Goal: Information Seeking & Learning: Find specific fact

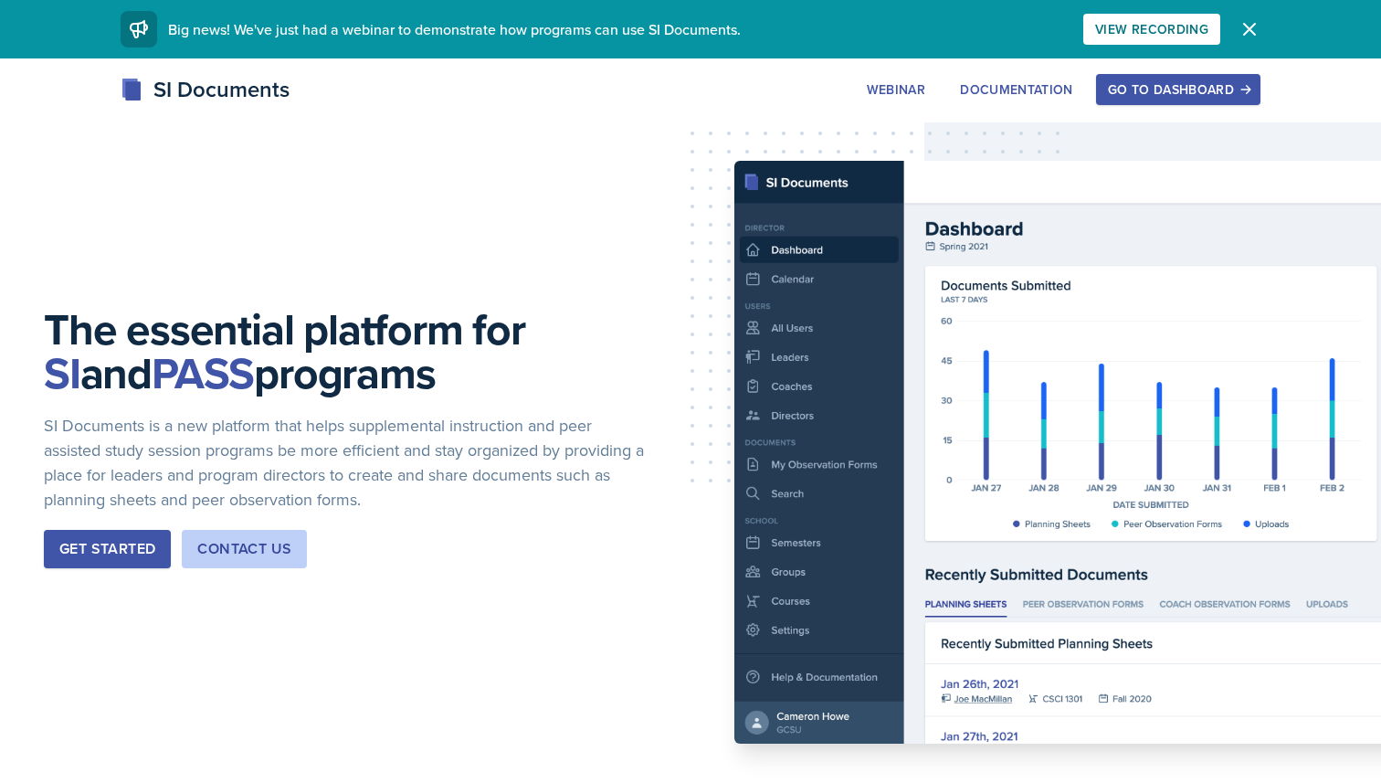
click at [1196, 85] on div "Go to Dashboard" at bounding box center [1178, 89] width 141 height 15
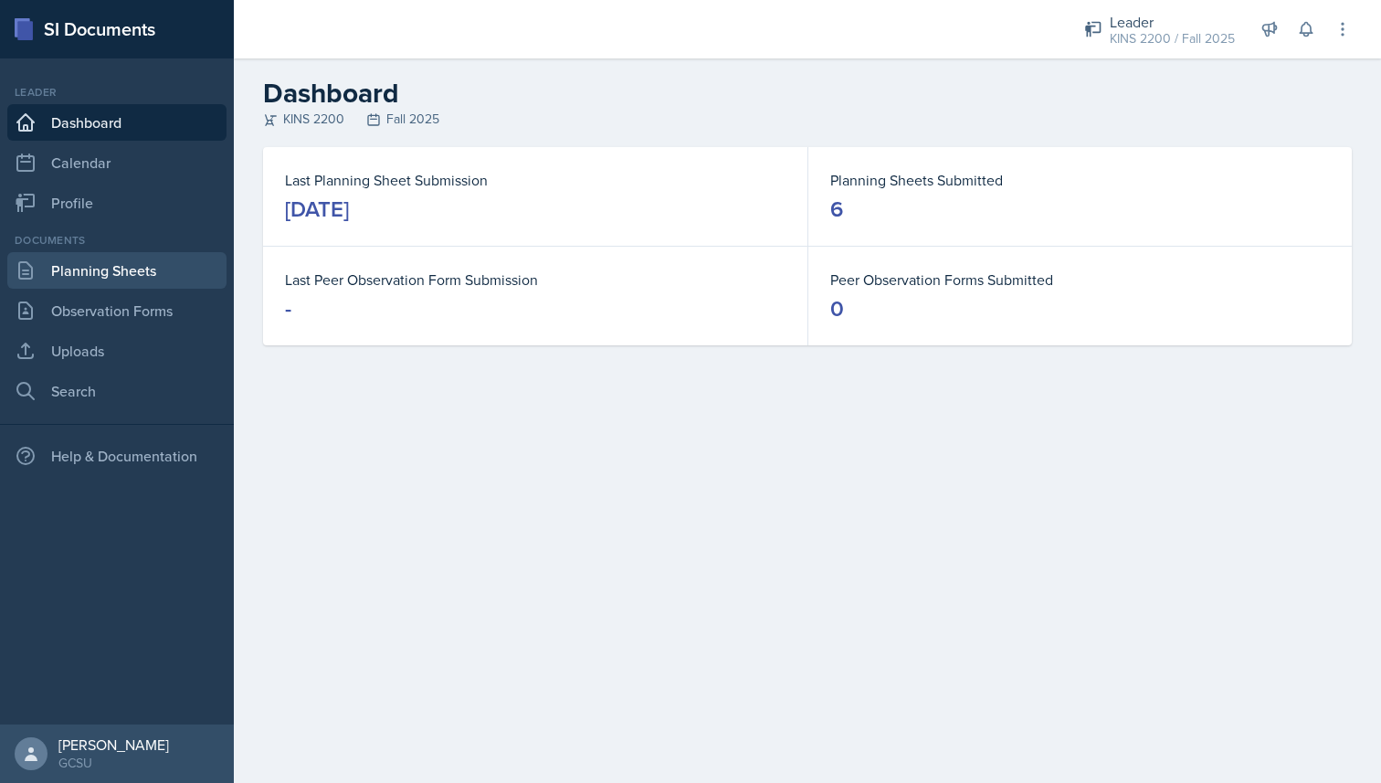
click at [145, 279] on link "Planning Sheets" at bounding box center [116, 270] width 219 height 37
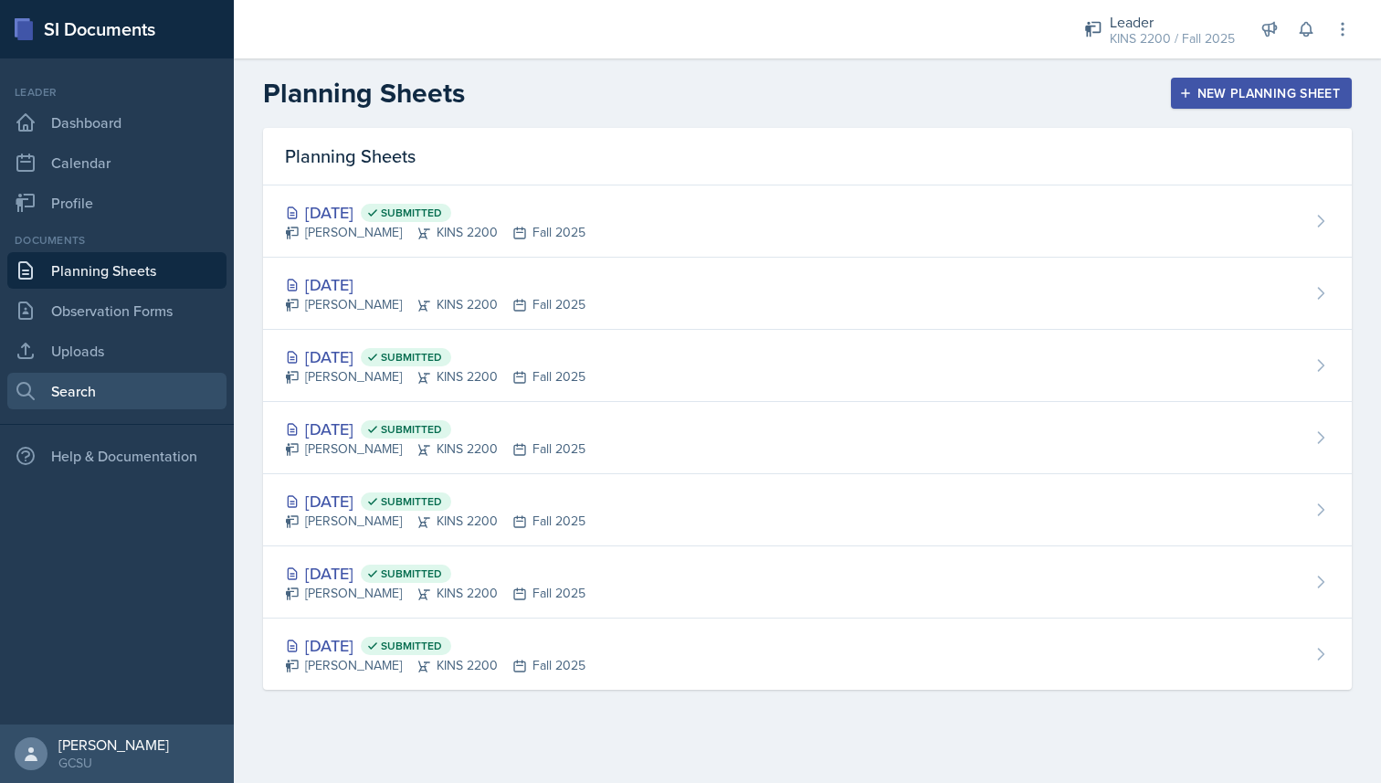
click at [87, 378] on link "Search" at bounding box center [116, 391] width 219 height 37
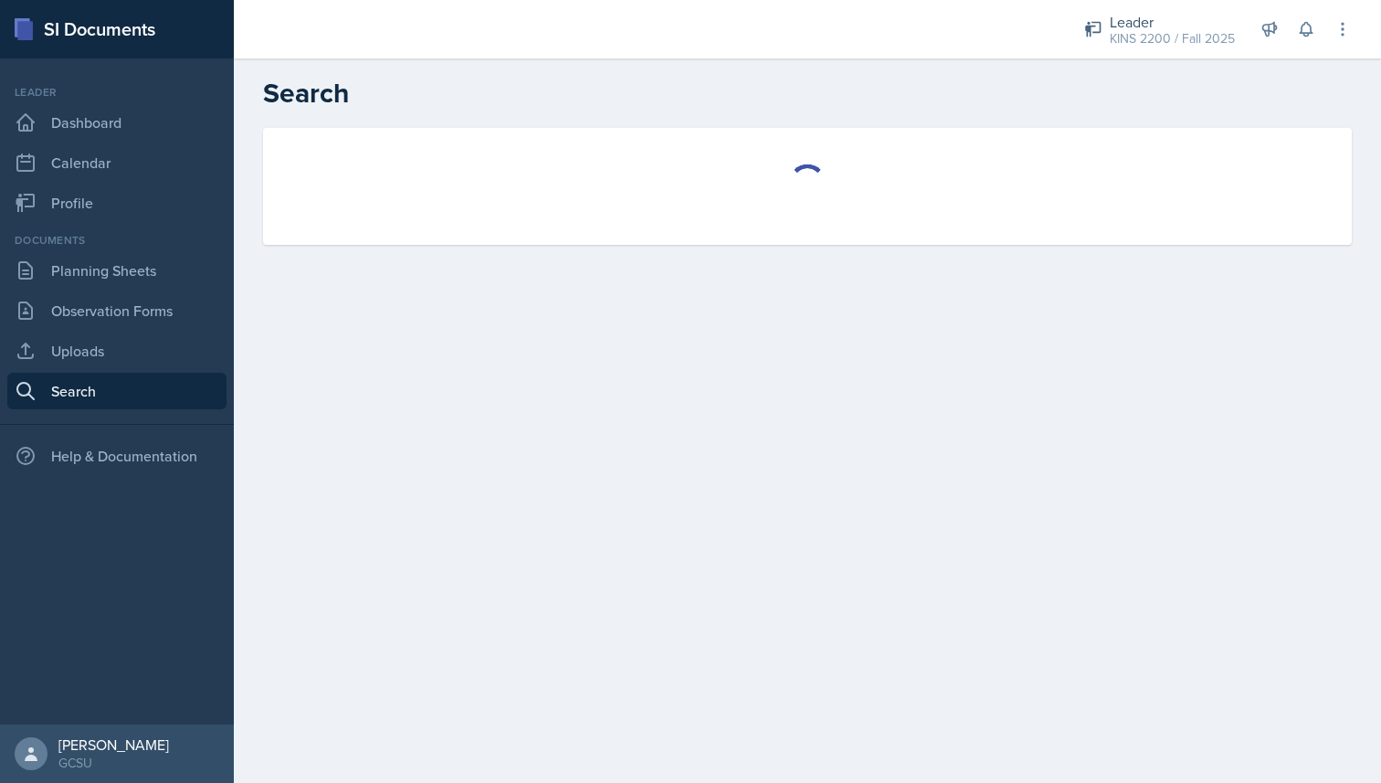
select select "all"
select select "1"
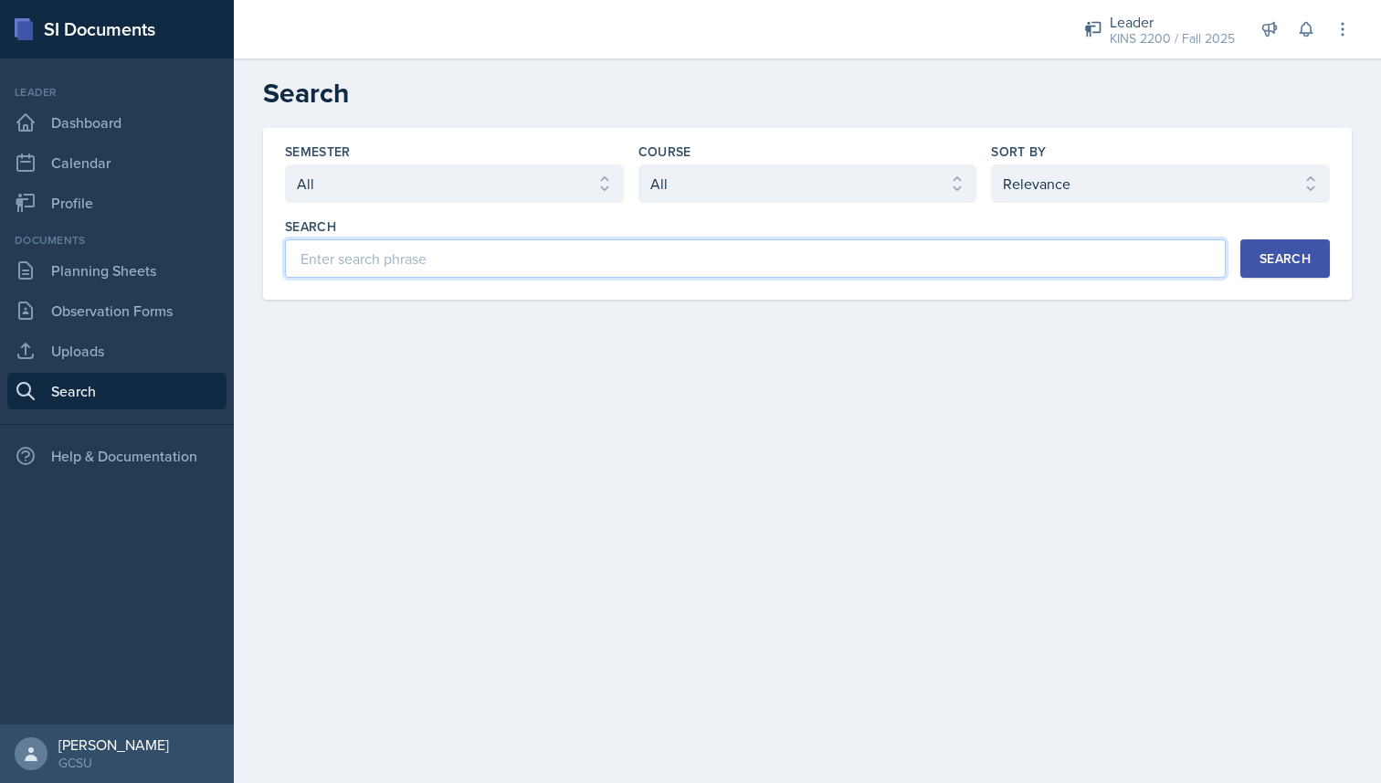
click at [425, 268] on input at bounding box center [755, 258] width 941 height 38
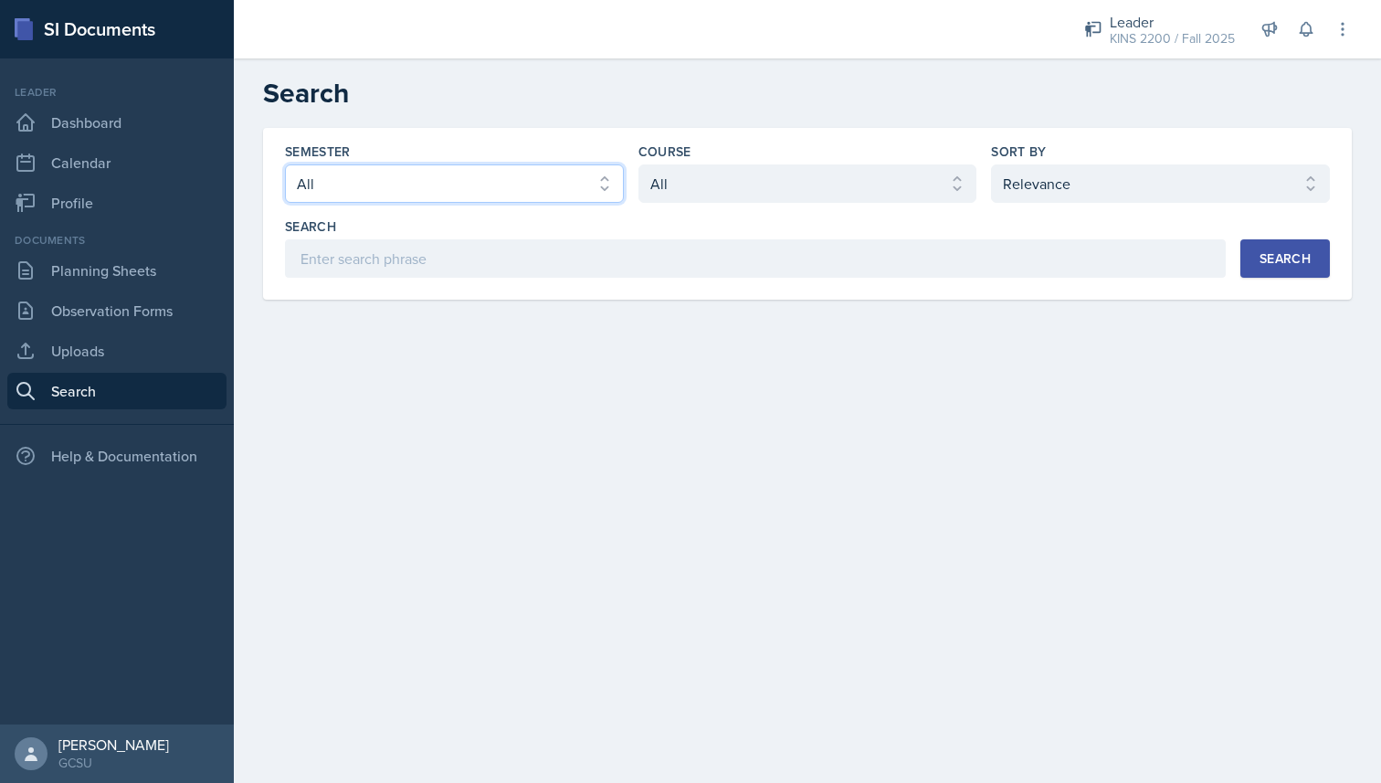
click at [492, 186] on select "Select semester All Fall 2025 Spring 2025 Fall 2024 Spring 2024 Fall 2023 Sprin…" at bounding box center [454, 183] width 339 height 38
select select "986fdc3e-2246-4ffd-9cb8-78666de4ebed"
click at [285, 164] on select "Select semester All Fall 2025 Spring 2025 Fall 2024 Spring 2024 Fall 2023 Sprin…" at bounding box center [454, 183] width 339 height 38
click at [739, 189] on select "Select course All ACCT 3101 ACCT 3102 ASTR 1000 BIOL 1100 BIOL 1107 BIOL 1108 B…" at bounding box center [807, 183] width 339 height 38
select select "840ce5bb-29bd-4780-9b51-cd9a06060640"
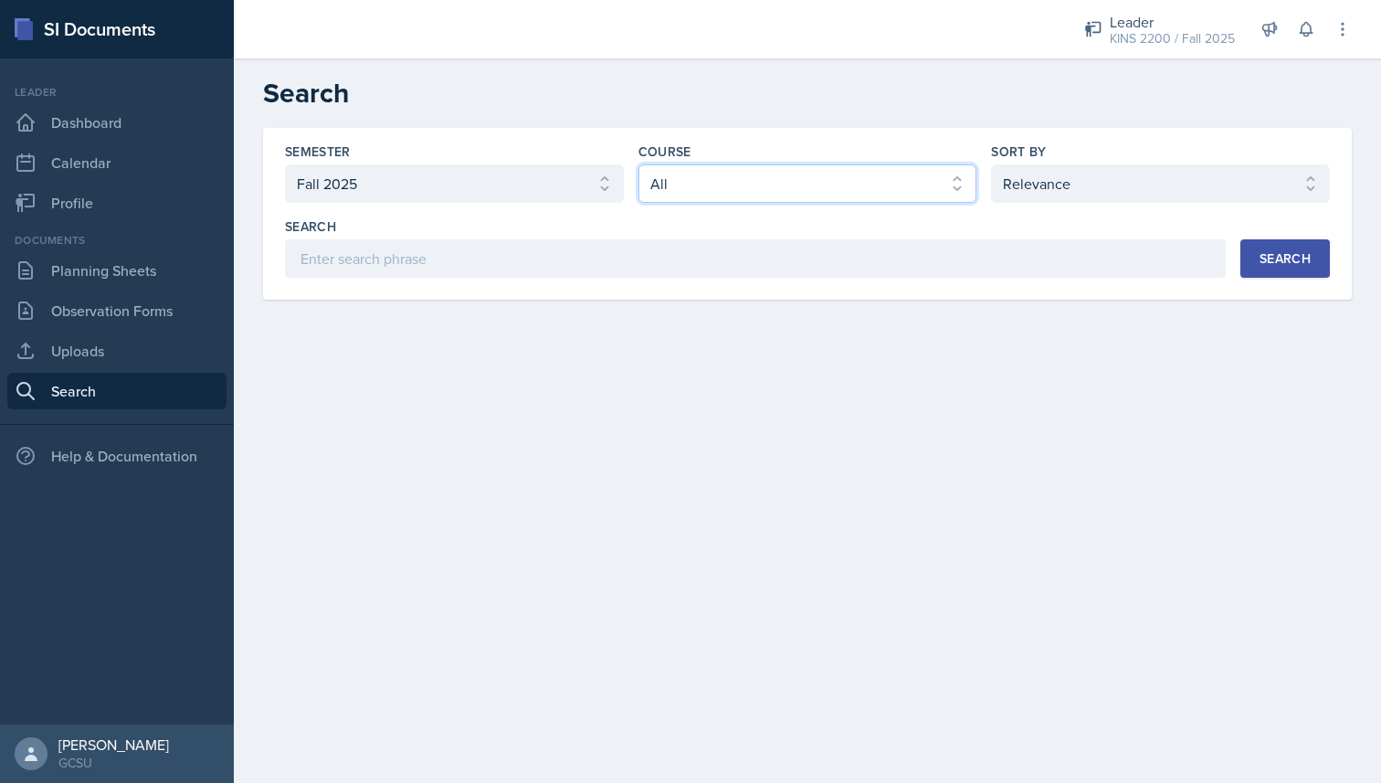
click at [638, 164] on select "Select course All ACCT 3101 ACCT 3102 ASTR 1000 BIOL 1100 BIOL 1107 BIOL 1108 B…" at bounding box center [807, 183] width 339 height 38
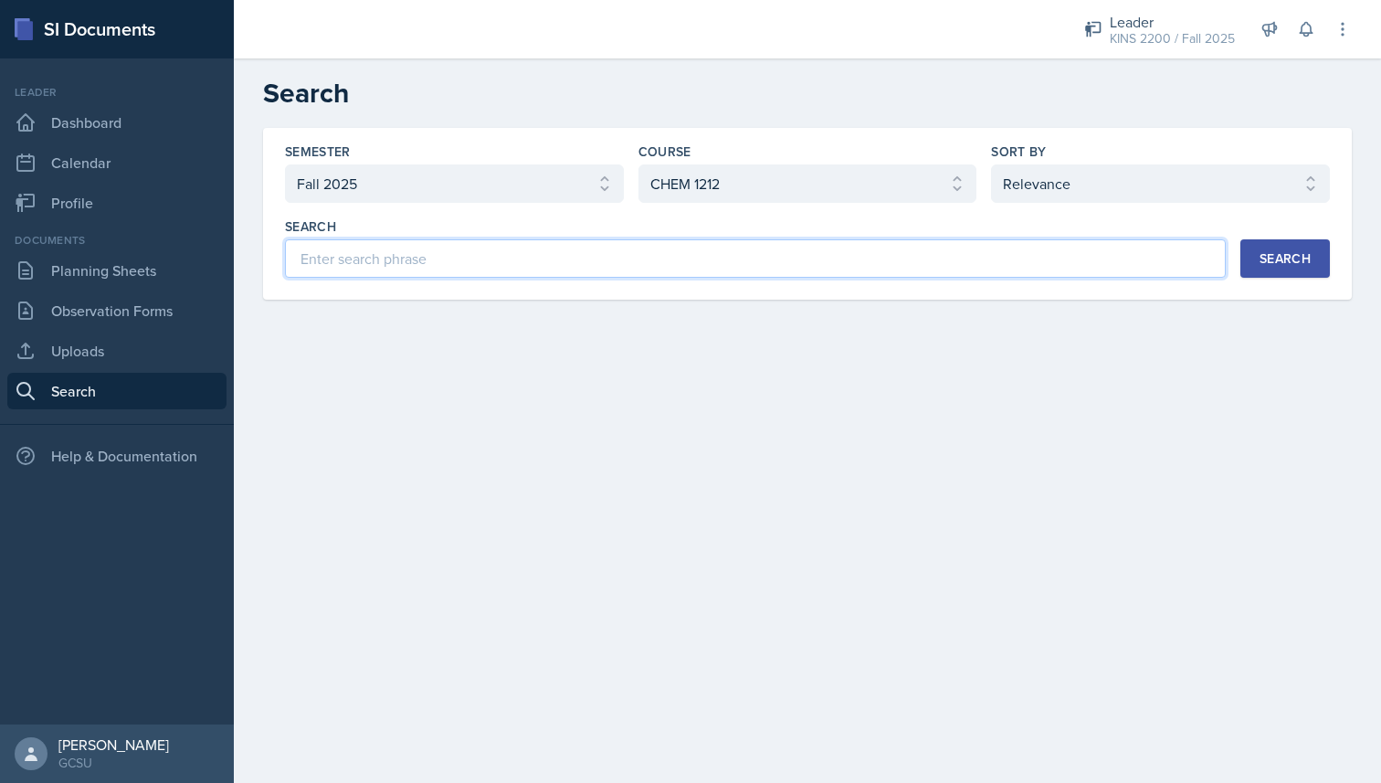
click at [798, 258] on input at bounding box center [755, 258] width 941 height 38
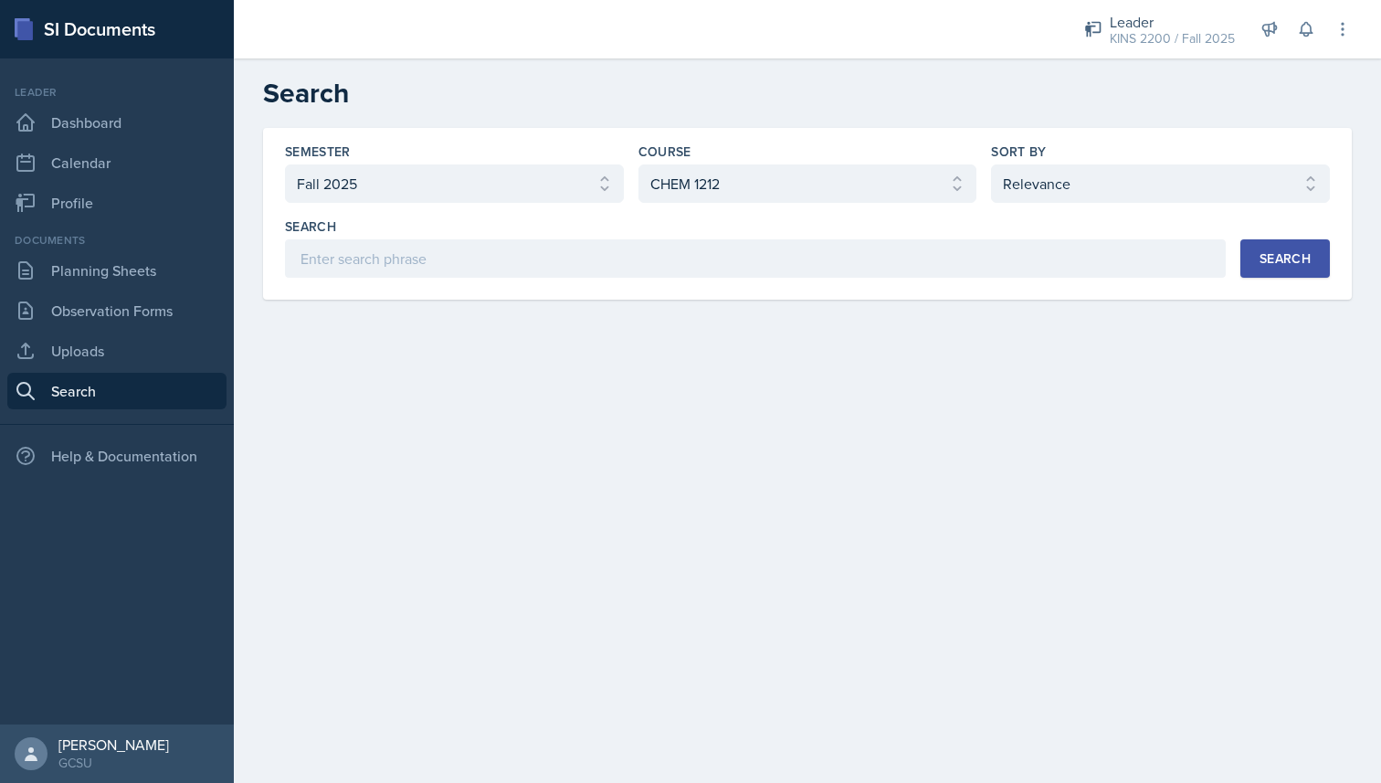
click at [1309, 258] on div "Search" at bounding box center [1285, 258] width 51 height 15
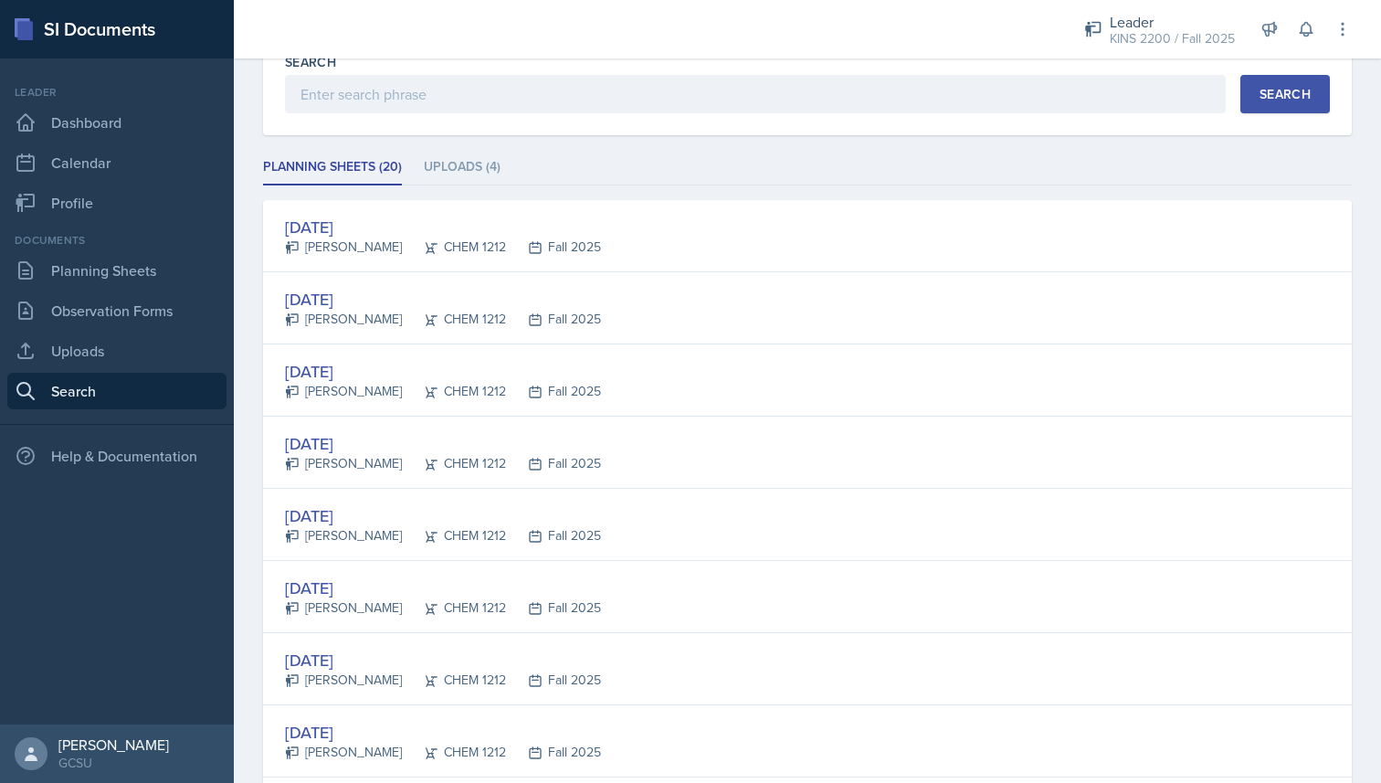
scroll to position [173, 0]
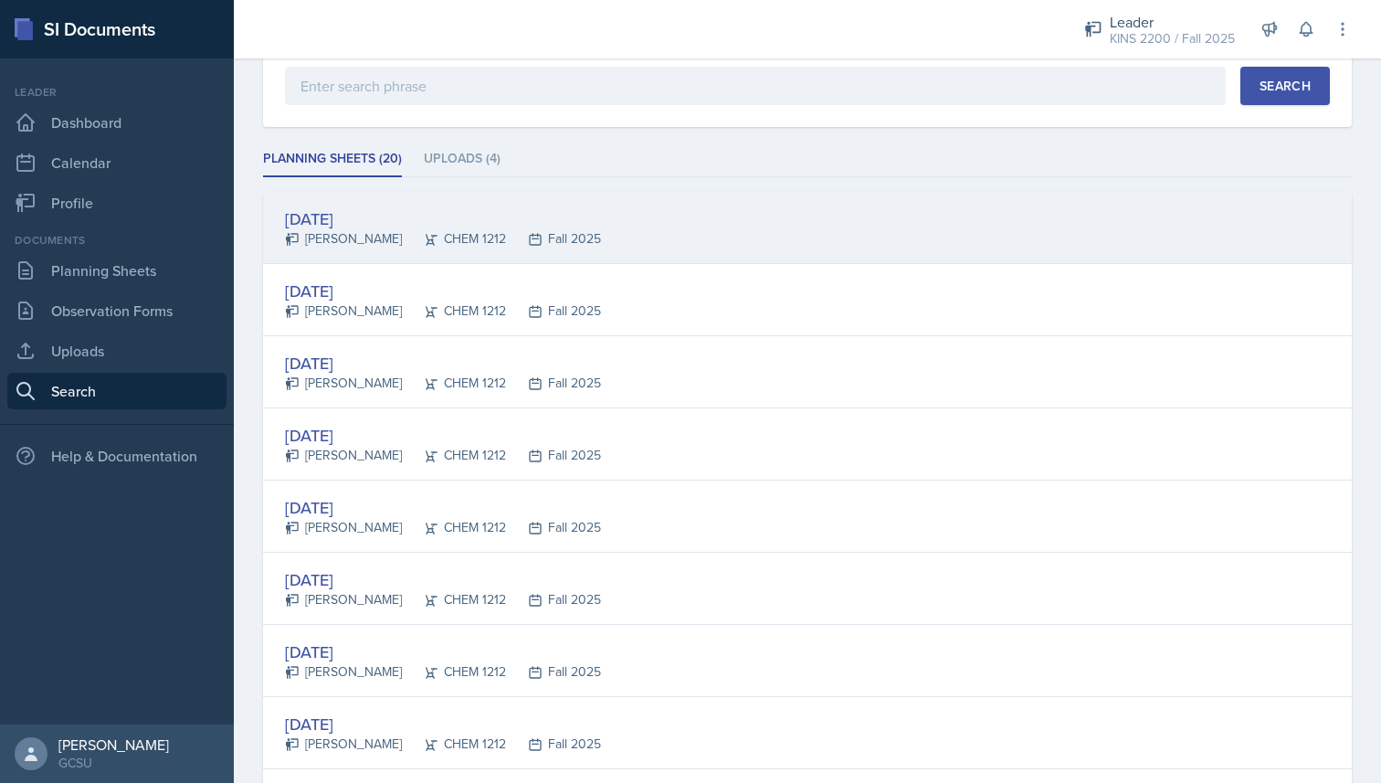
click at [510, 216] on div "[DATE]" at bounding box center [443, 218] width 316 height 25
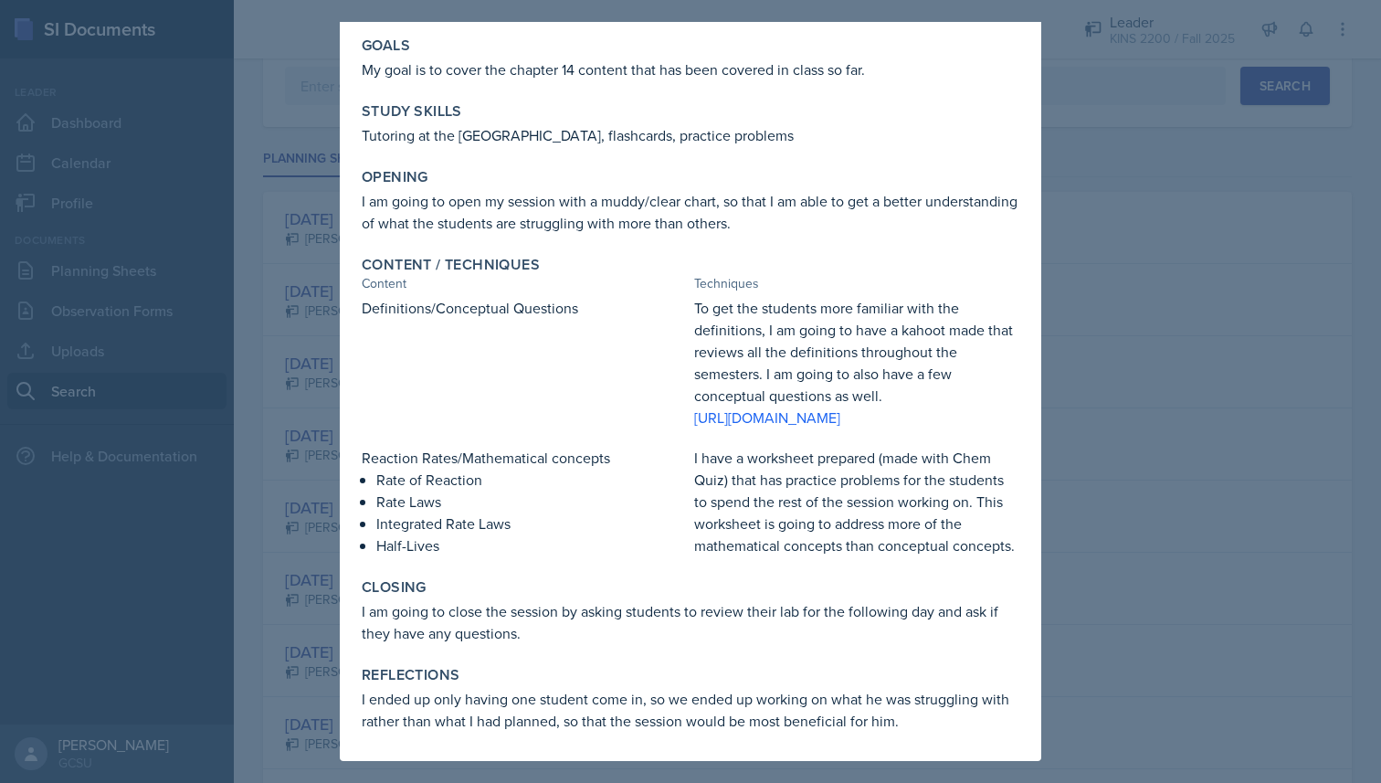
scroll to position [124, 0]
click at [1171, 335] on div at bounding box center [690, 391] width 1381 height 783
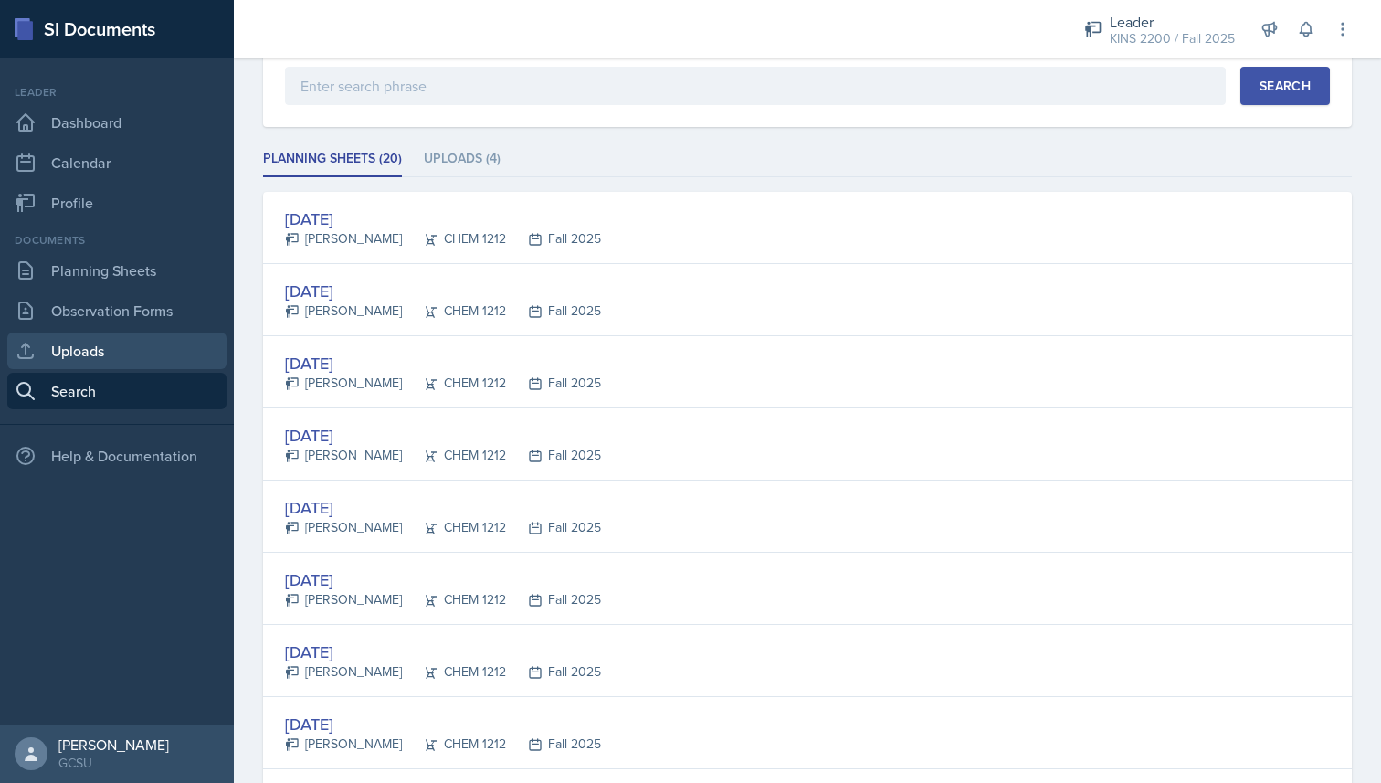
click at [131, 351] on link "Uploads" at bounding box center [116, 350] width 219 height 37
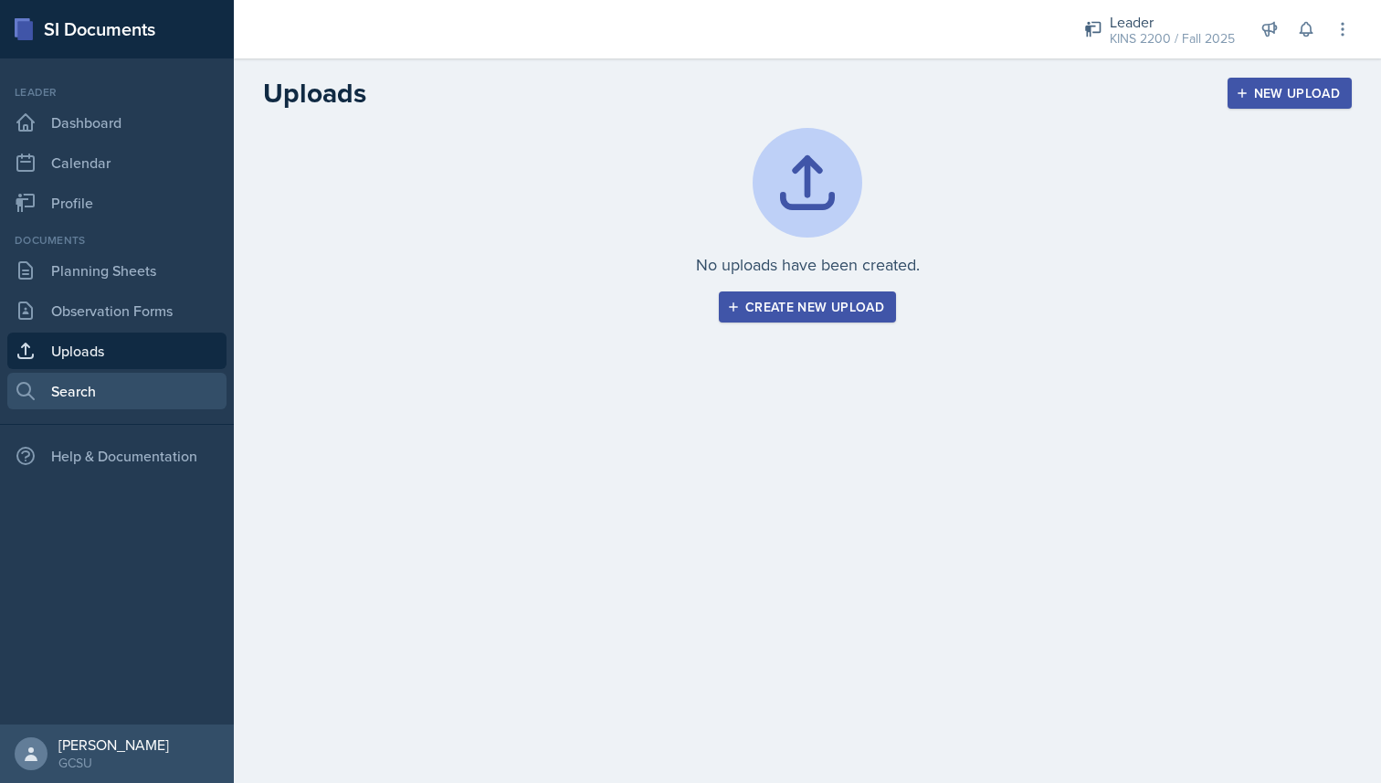
click at [68, 395] on link "Search" at bounding box center [116, 391] width 219 height 37
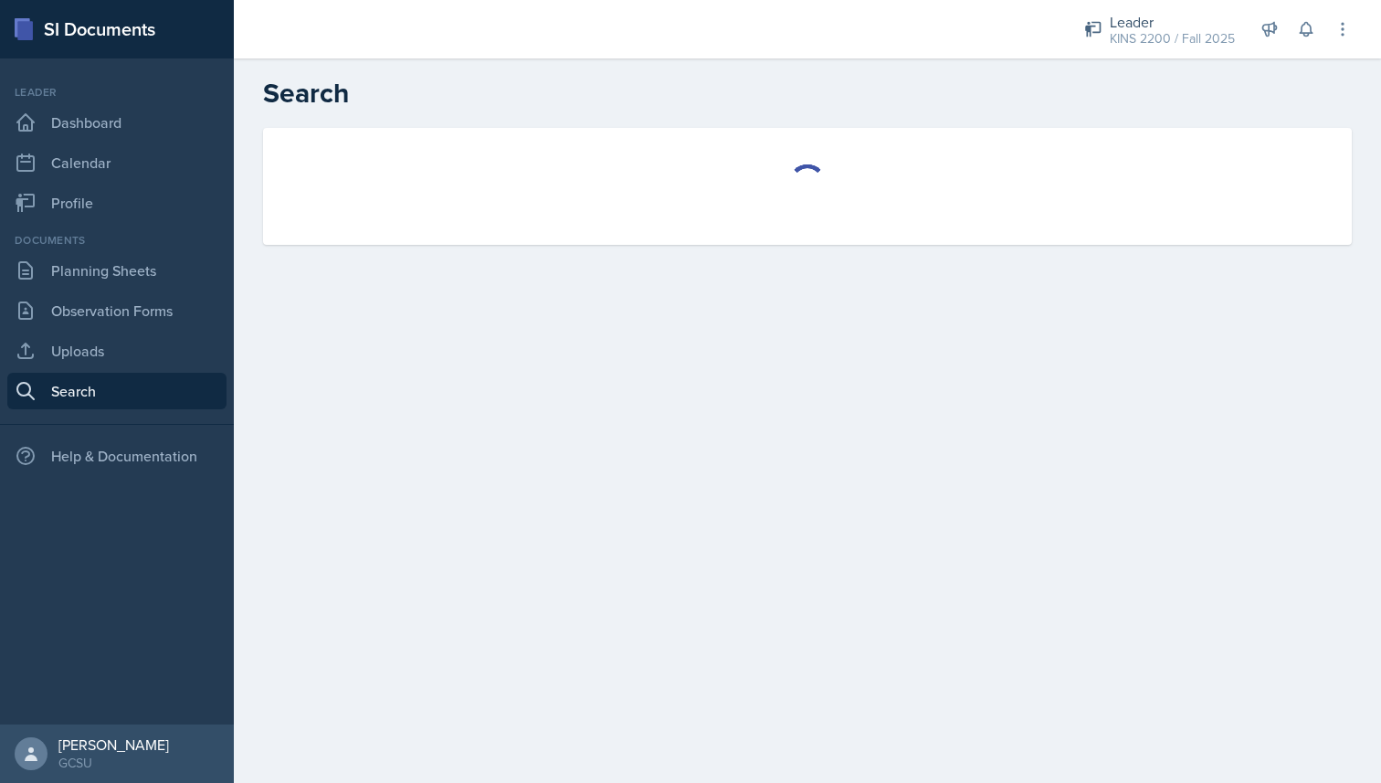
select select "all"
select select "1"
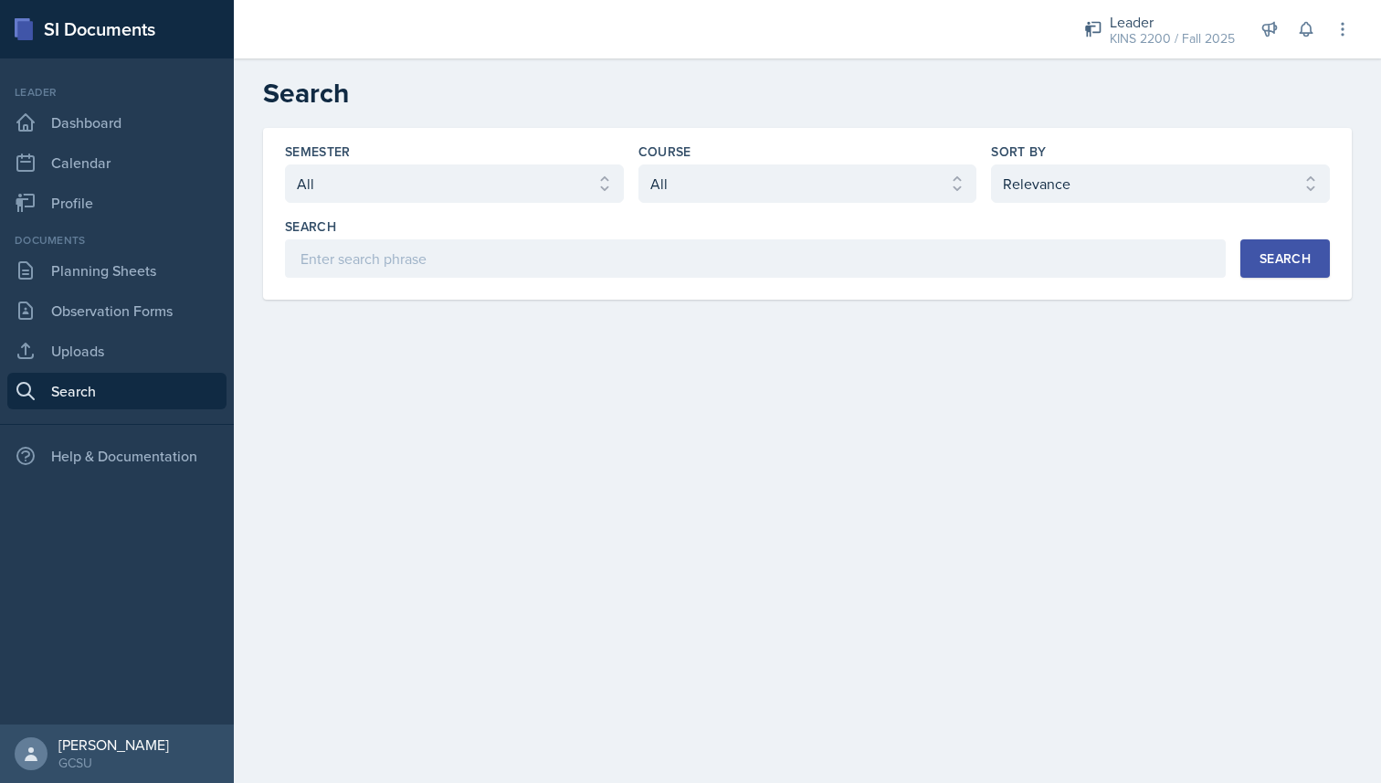
click at [77, 391] on link "Search" at bounding box center [116, 391] width 219 height 37
click at [577, 185] on select "Select semester All Fall 2025 Spring 2025 Fall 2024 Spring 2024 Fall 2023 Sprin…" at bounding box center [454, 183] width 339 height 38
select select "986fdc3e-2246-4ffd-9cb8-78666de4ebed"
click at [285, 164] on select "Select semester All Fall 2025 Spring 2025 Fall 2024 Spring 2024 Fall 2023 Sprin…" at bounding box center [454, 183] width 339 height 38
click at [687, 163] on div "Course Select course All ACCT 3101 ACCT 3102 ASTR 1000 BIOL 1100 BIOL 1107 BIOL…" at bounding box center [807, 172] width 339 height 60
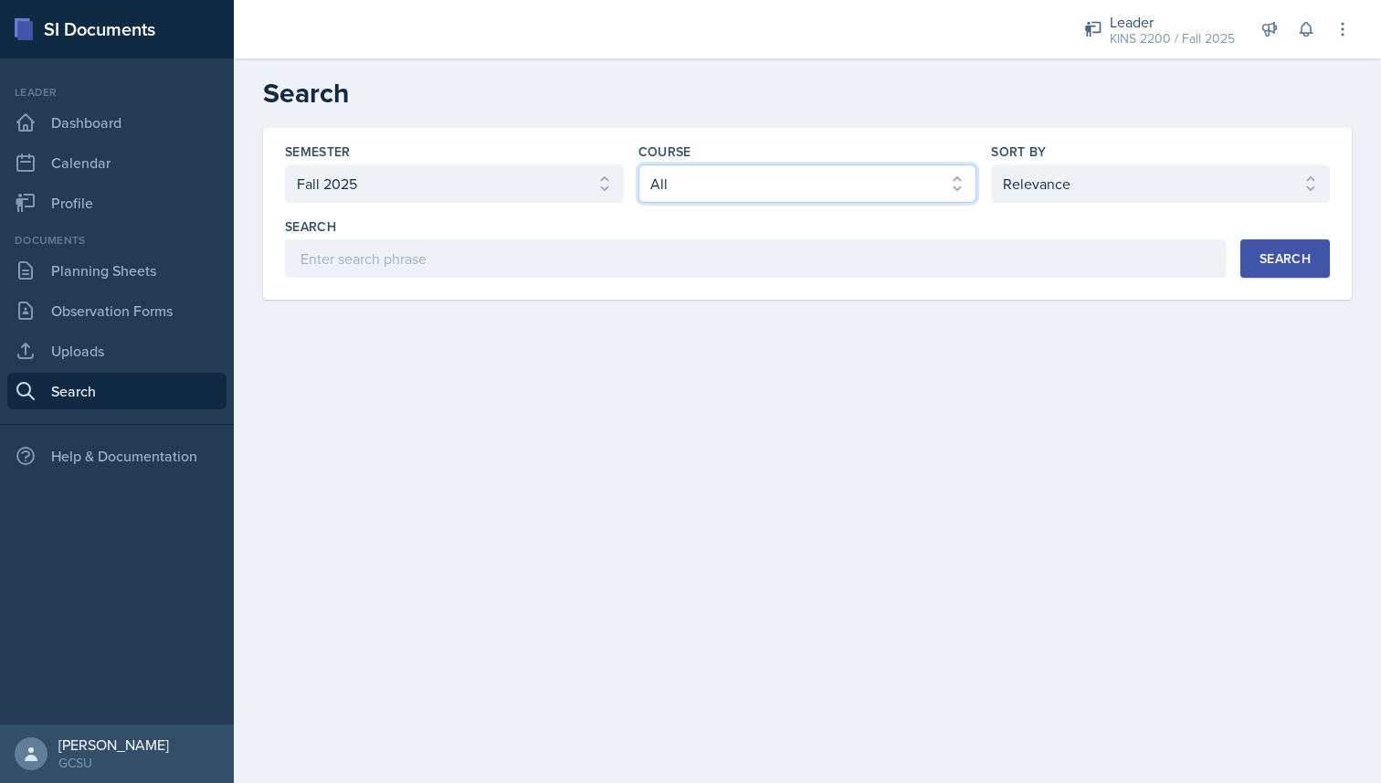
click at [687, 170] on select "Select course All ACCT 3101 ACCT 3102 ASTR 1000 BIOL 1100 BIOL 1107 BIOL 1108 B…" at bounding box center [807, 183] width 339 height 38
select select "840ce5bb-29bd-4780-9b51-cd9a06060640"
click at [638, 164] on select "Select course All ACCT 3101 ACCT 3102 ASTR 1000 BIOL 1100 BIOL 1107 BIOL 1108 B…" at bounding box center [807, 183] width 339 height 38
click at [1243, 195] on select "Select sort by Relevance Document Date (Asc) Document Date (Desc)" at bounding box center [1160, 183] width 339 height 38
click at [1276, 276] on button "Search" at bounding box center [1285, 258] width 90 height 38
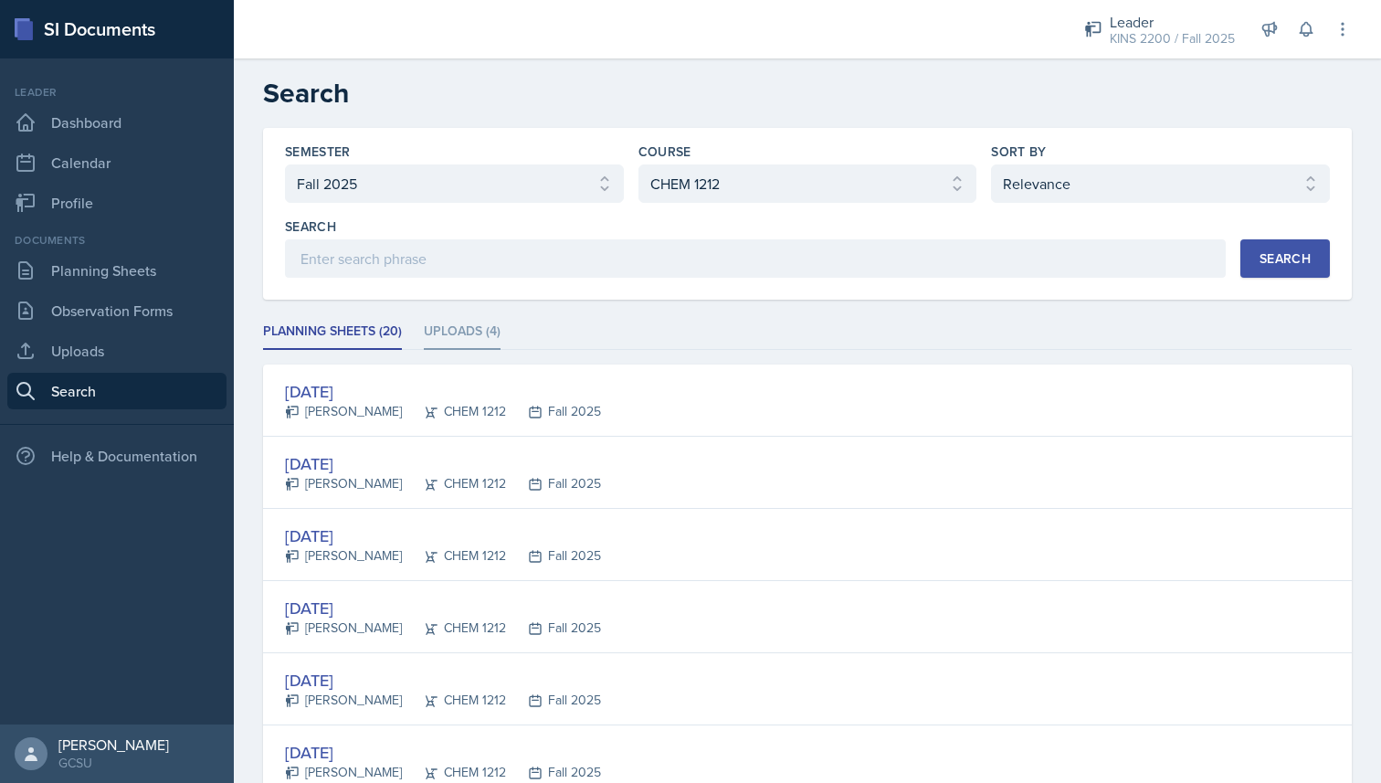
click at [444, 335] on li "Uploads (4)" at bounding box center [462, 332] width 77 height 36
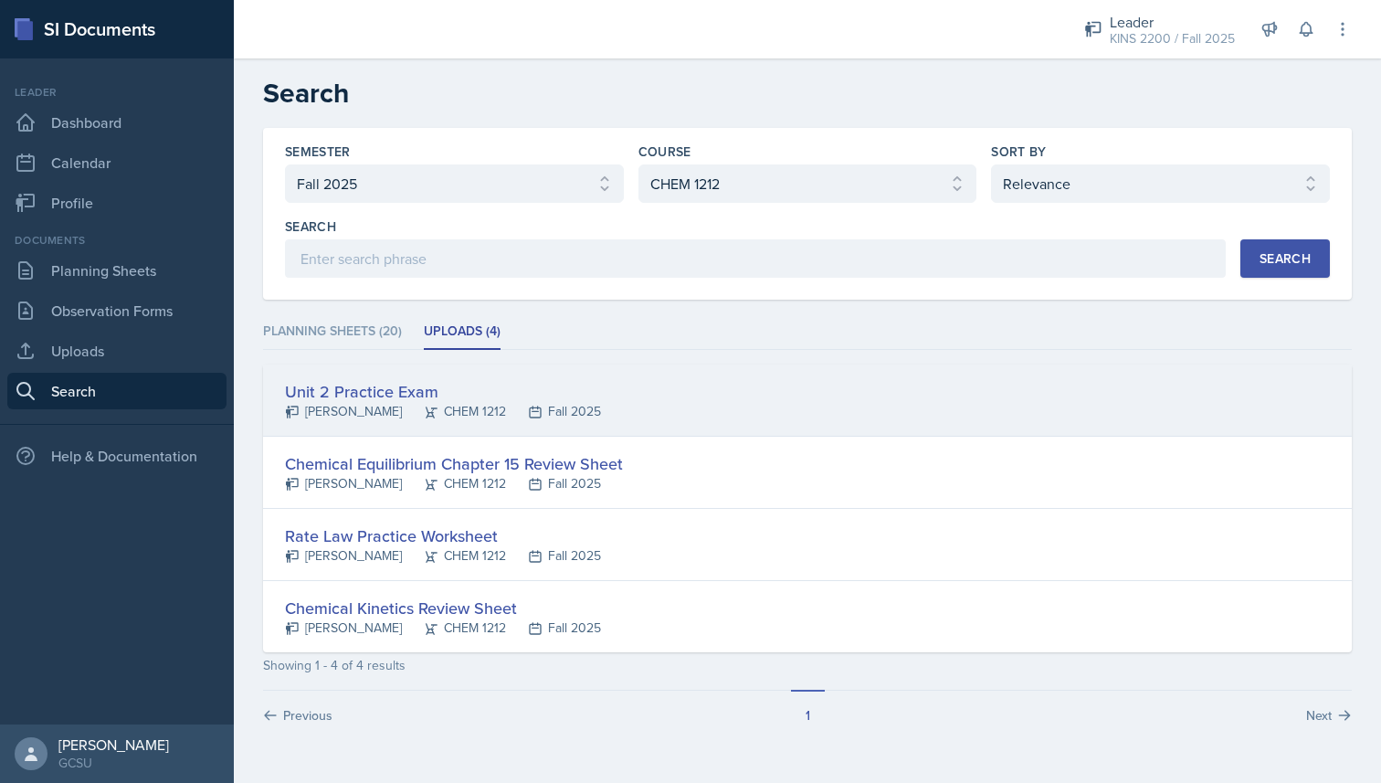
click at [459, 419] on div "CHEM 1212" at bounding box center [454, 411] width 104 height 19
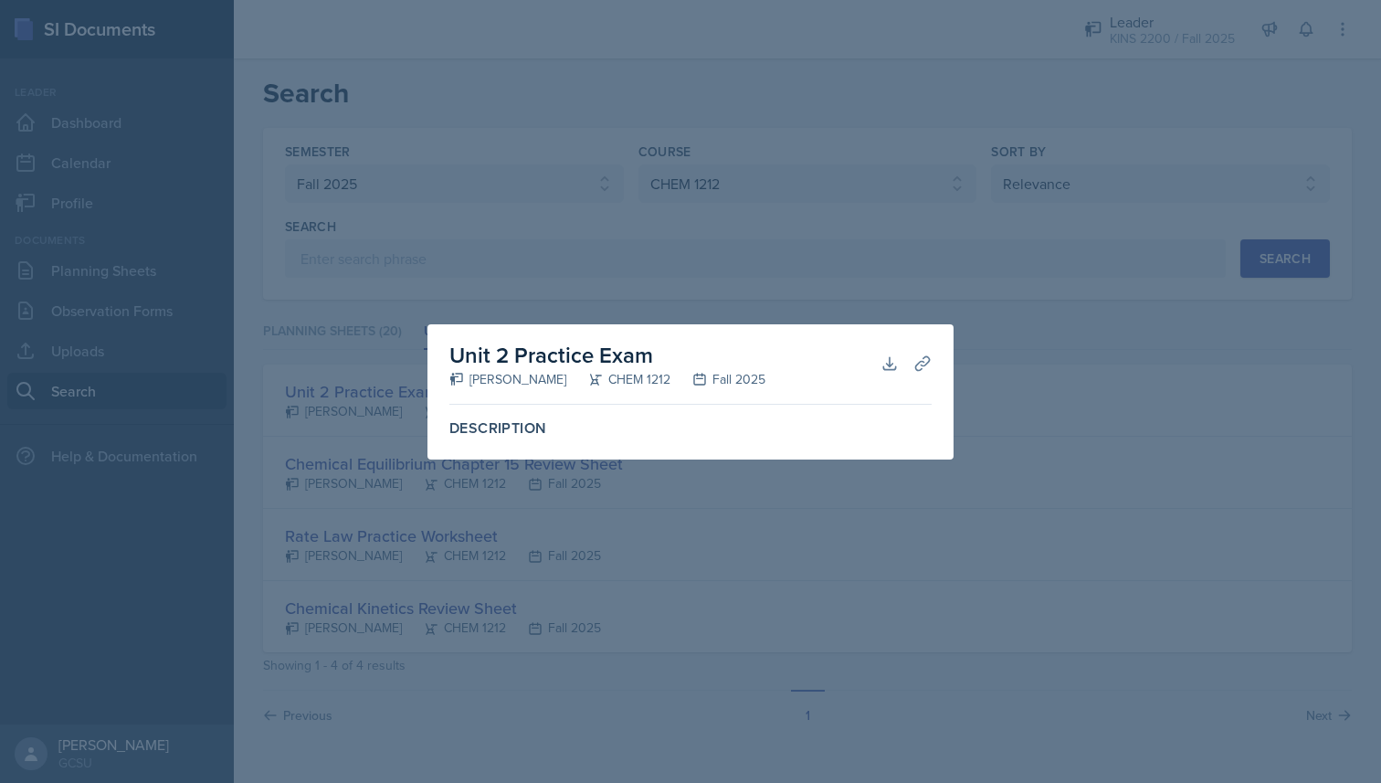
click at [751, 269] on div at bounding box center [690, 391] width 1381 height 783
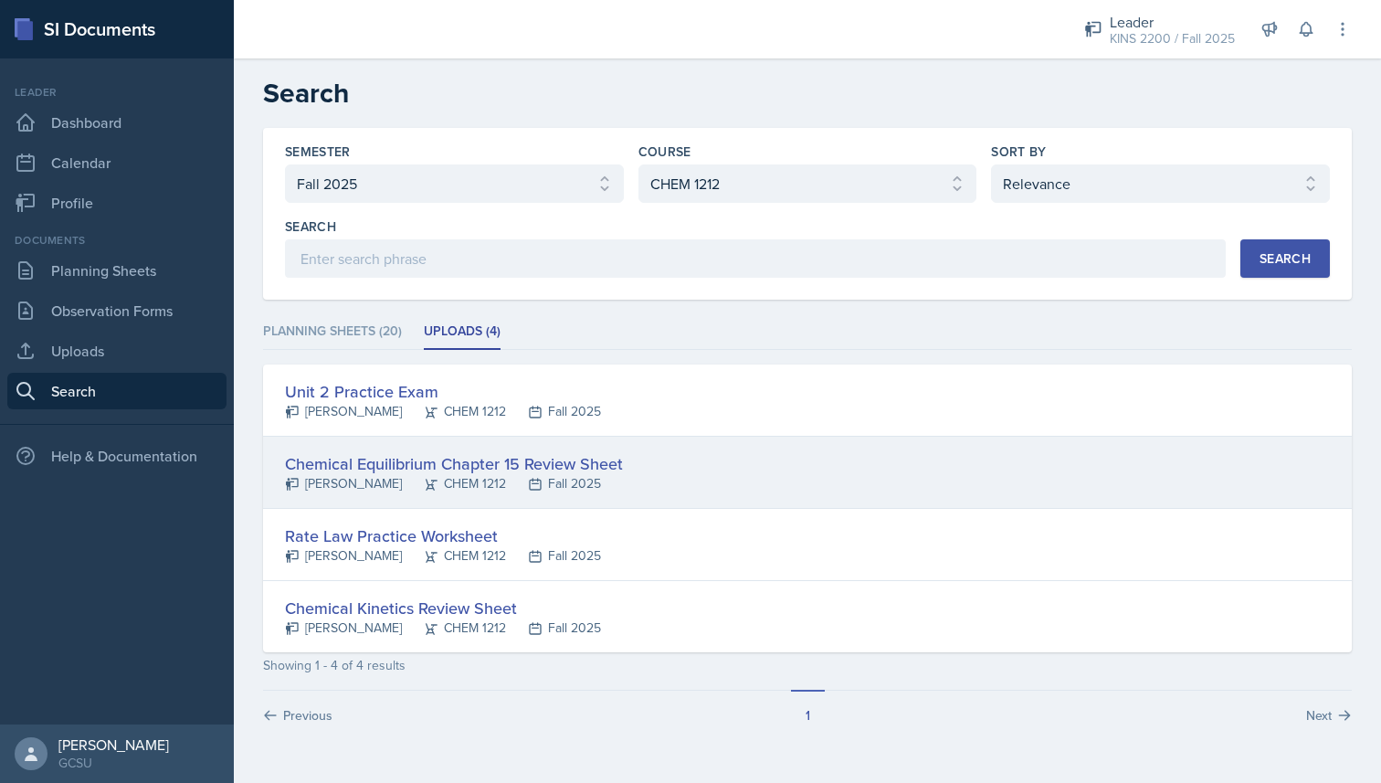
click at [541, 479] on div "Fall 2025" at bounding box center [553, 483] width 95 height 19
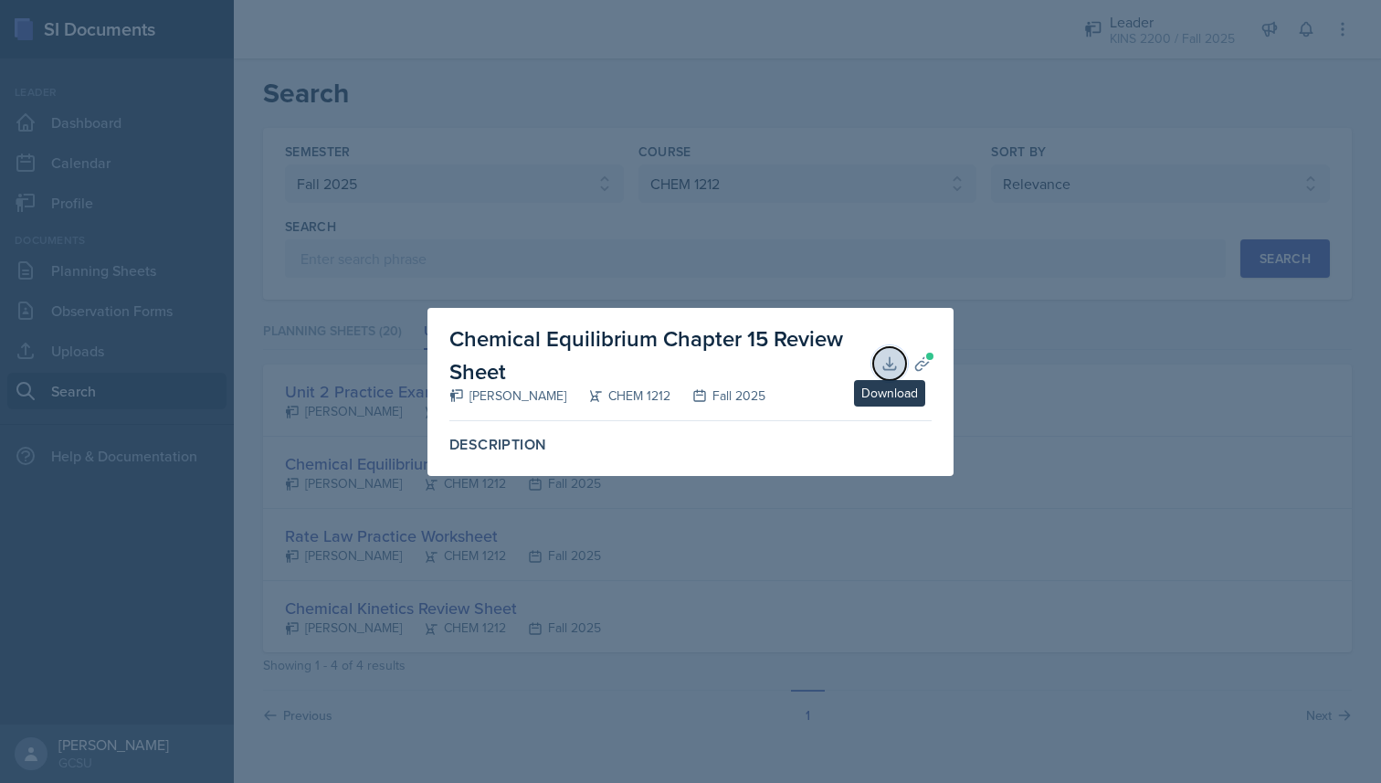
click at [891, 365] on icon at bounding box center [889, 363] width 18 height 18
click at [886, 219] on div at bounding box center [690, 391] width 1381 height 783
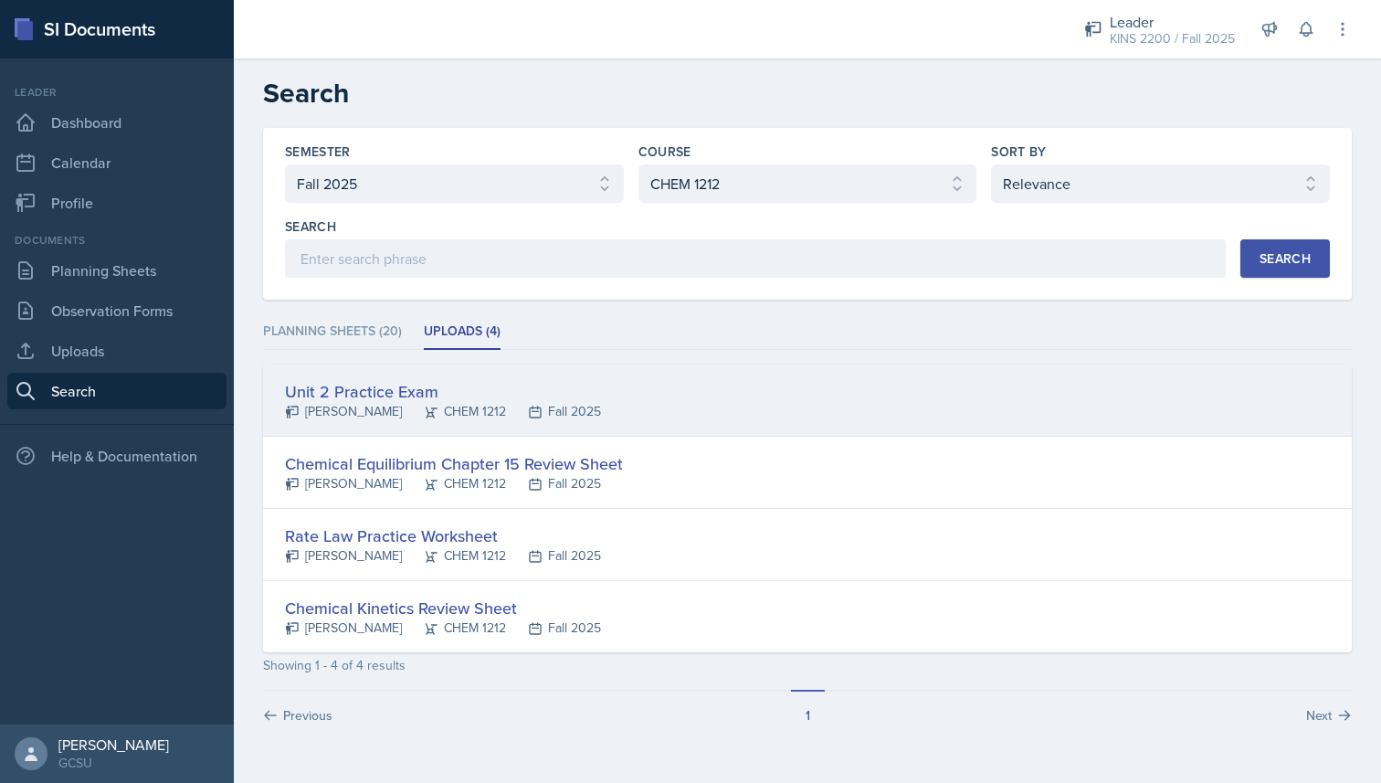
click at [574, 397] on div "Unit 2 Practice Exam [PERSON_NAME] CHEM 1212 Fall 2025" at bounding box center [807, 400] width 1089 height 72
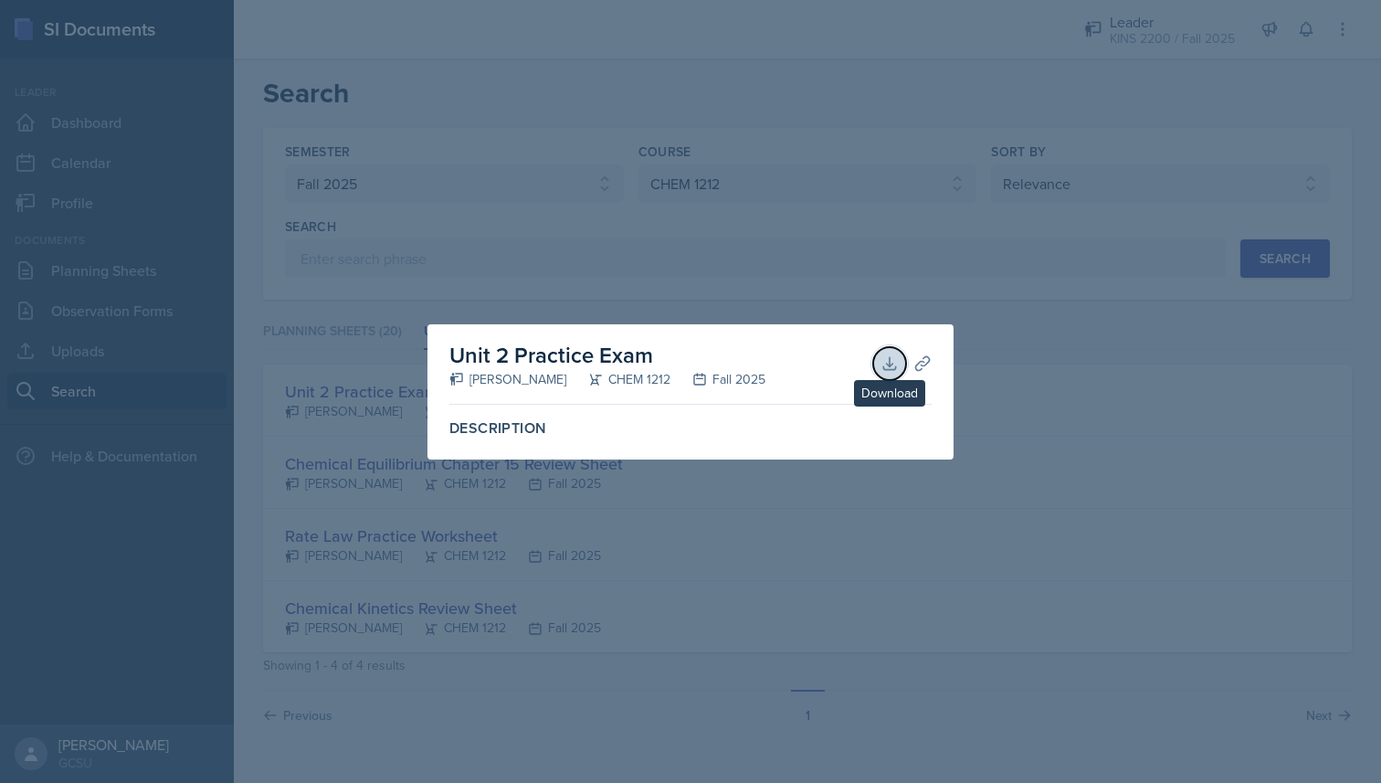
click at [896, 364] on icon at bounding box center [889, 363] width 18 height 18
click at [933, 269] on div at bounding box center [690, 391] width 1381 height 783
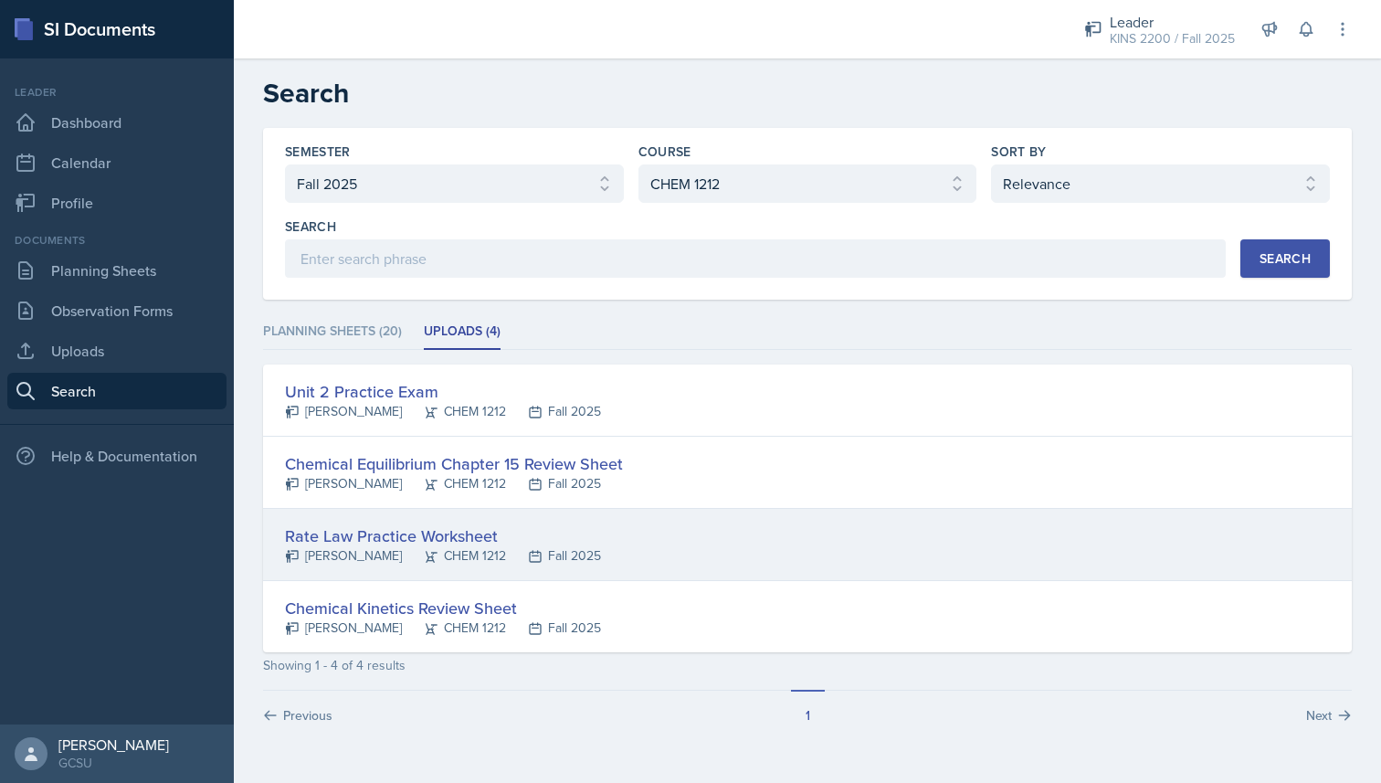
click at [528, 553] on icon at bounding box center [535, 556] width 15 height 15
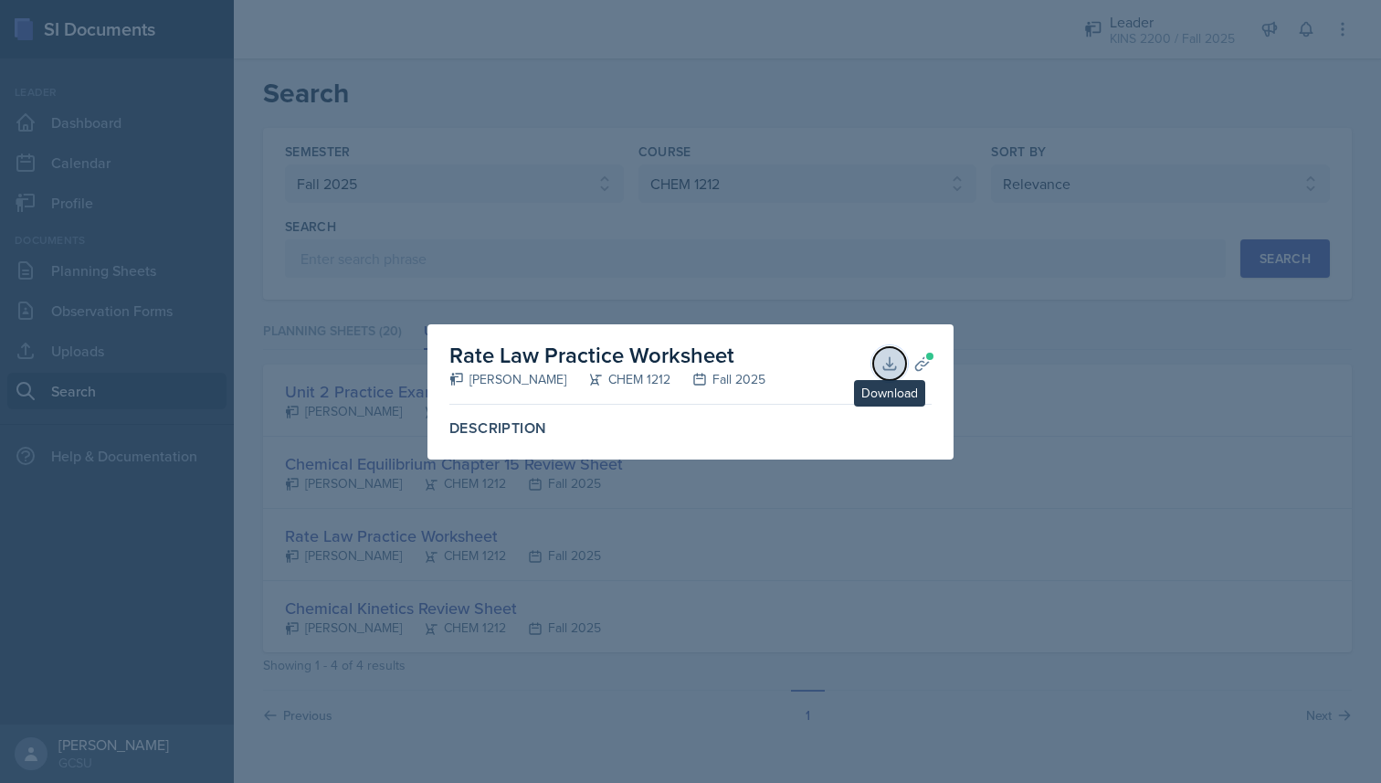
click at [888, 355] on icon at bounding box center [889, 363] width 18 height 18
